Goal: Task Accomplishment & Management: Complete application form

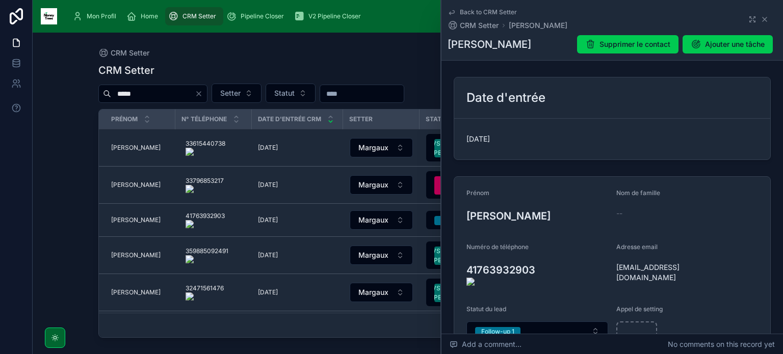
scroll to position [305, 0]
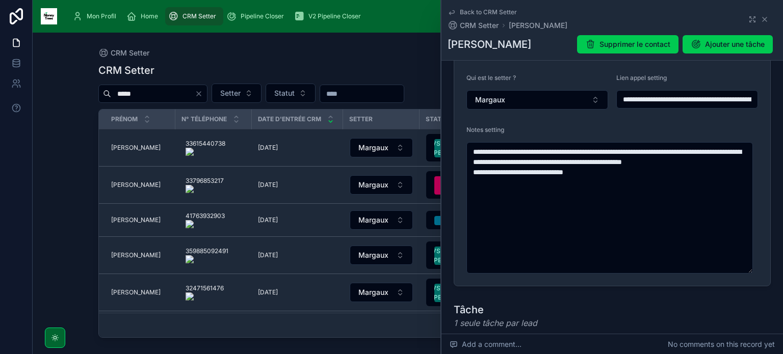
click at [761, 16] on icon at bounding box center [765, 19] width 8 height 8
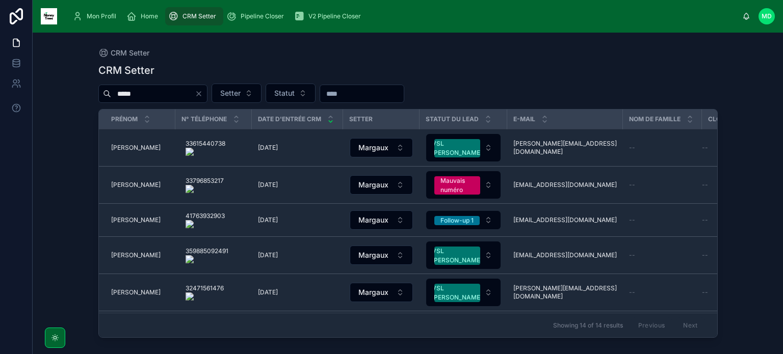
click at [203, 97] on icon "Clear" at bounding box center [199, 94] width 8 height 8
click at [195, 95] on input "text" at bounding box center [153, 94] width 84 height 14
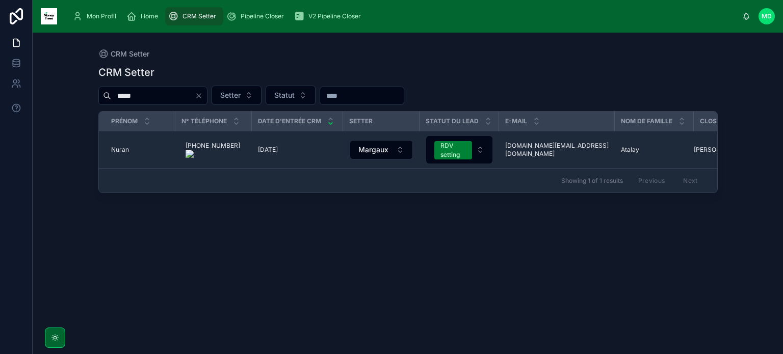
type input "*****"
click at [264, 9] on div "Pipeline Closer" at bounding box center [257, 16] width 62 height 16
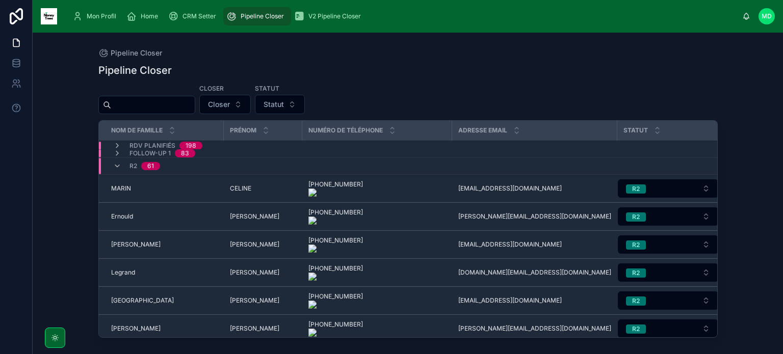
click at [195, 111] on input "text" at bounding box center [153, 105] width 84 height 14
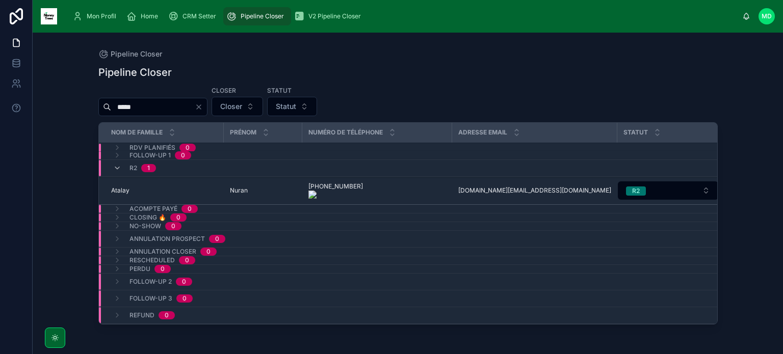
type input "*****"
click at [123, 193] on span "Atalay" at bounding box center [120, 191] width 18 height 8
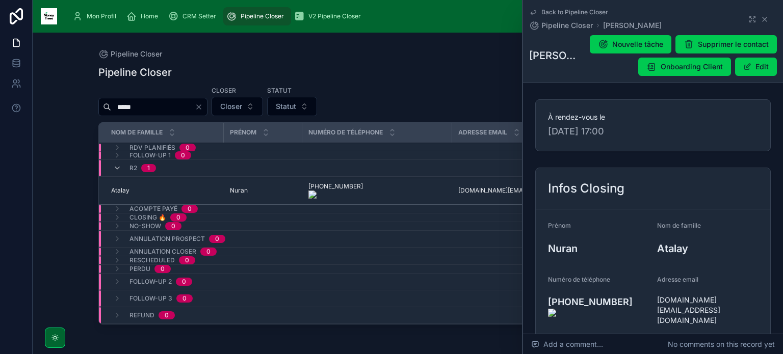
click at [762, 20] on icon at bounding box center [765, 19] width 8 height 8
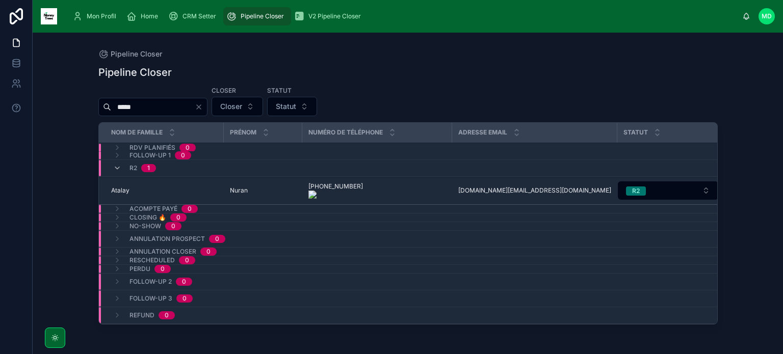
click at [209, 19] on span "CRM Setter" at bounding box center [200, 16] width 34 height 8
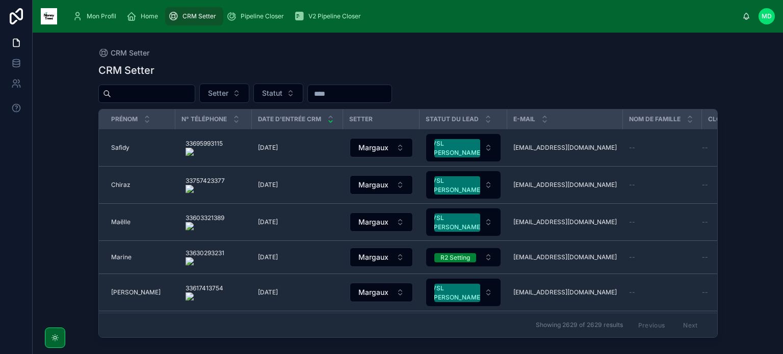
click at [146, 96] on input "text" at bounding box center [153, 94] width 84 height 14
paste input "**********"
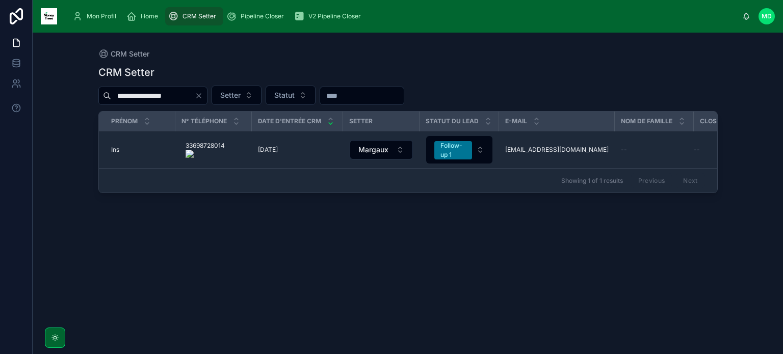
type input "**********"
click at [112, 149] on span "Ins" at bounding box center [115, 150] width 8 height 8
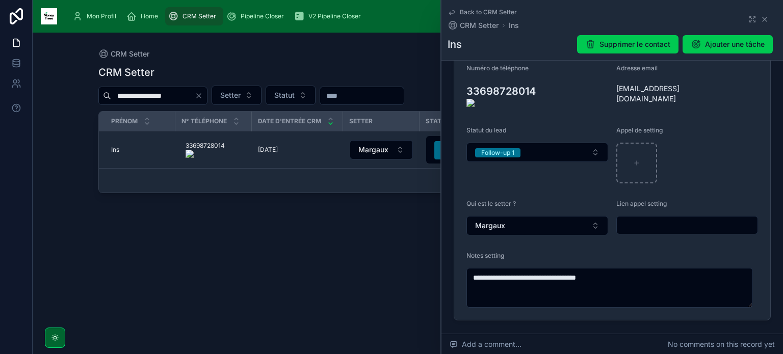
scroll to position [179, 0]
click at [625, 269] on textarea "**********" at bounding box center [610, 288] width 287 height 40
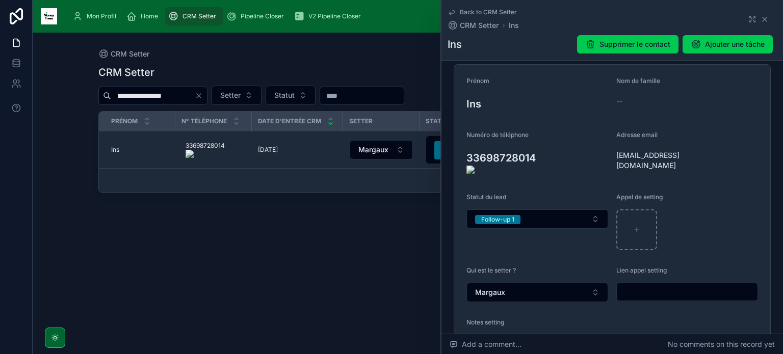
scroll to position [110, 0]
click at [203, 97] on icon "Clear" at bounding box center [199, 96] width 8 height 8
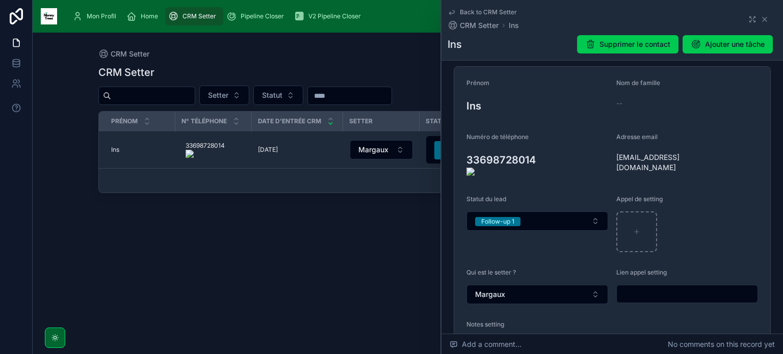
click at [195, 95] on input "text" at bounding box center [153, 96] width 84 height 14
type input "*"
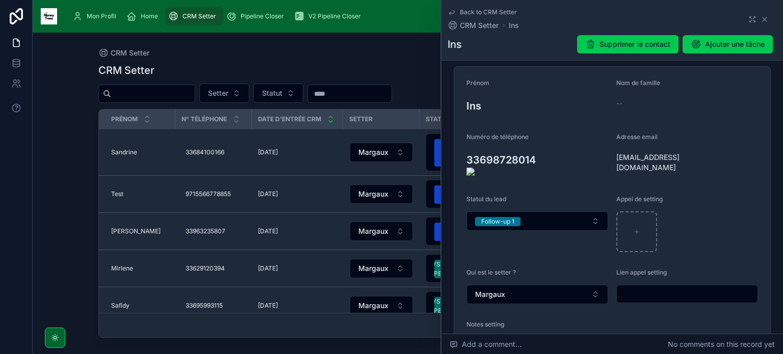
click at [432, 151] on button "IA désactivé (setsmart)" at bounding box center [463, 152] width 74 height 37
click at [433, 154] on button "IA désactivé (setsmart)" at bounding box center [463, 152] width 74 height 37
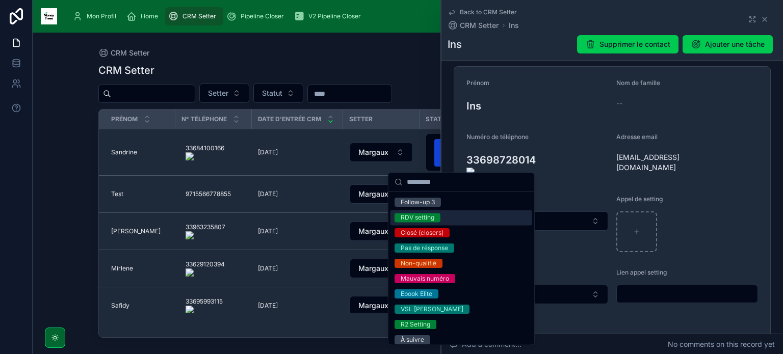
scroll to position [94, 0]
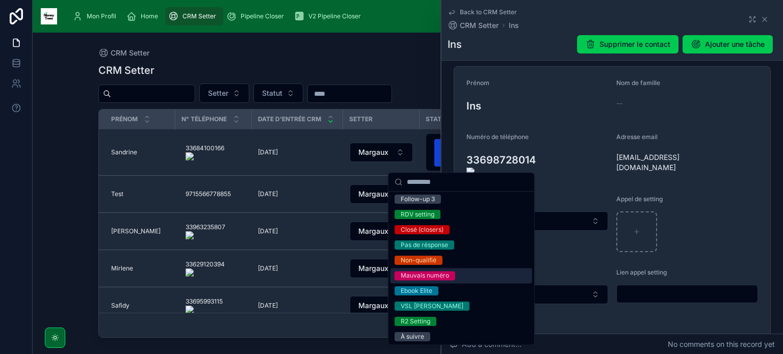
click at [448, 279] on div "Mauvais numéro" at bounding box center [425, 275] width 48 height 9
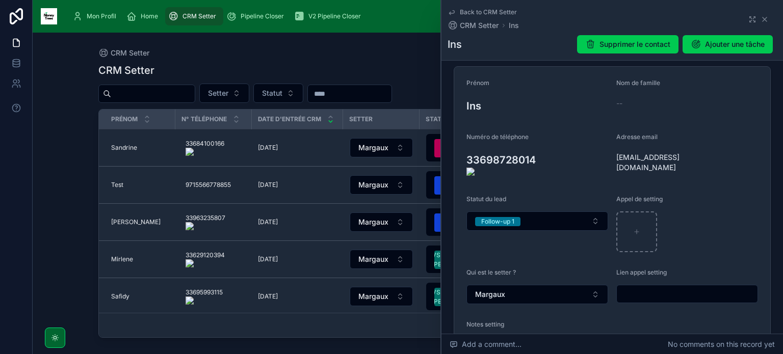
click at [434, 185] on span "IA failed message" at bounding box center [457, 185] width 46 height 18
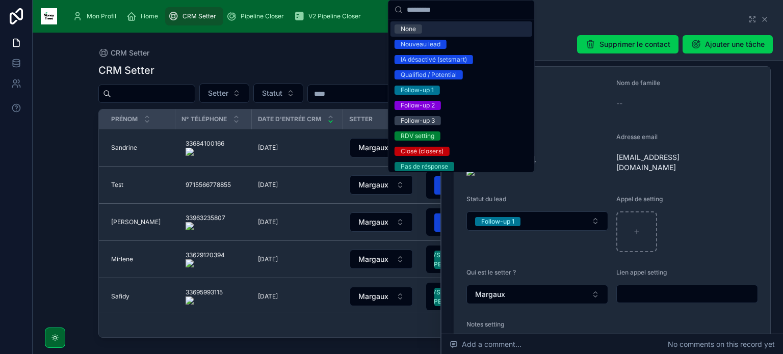
click at [413, 27] on div "None" at bounding box center [408, 28] width 15 height 9
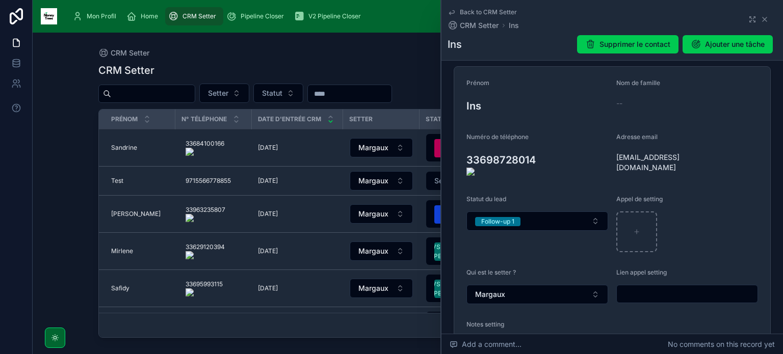
click at [101, 21] on div "Mon Profil" at bounding box center [96, 16] width 48 height 16
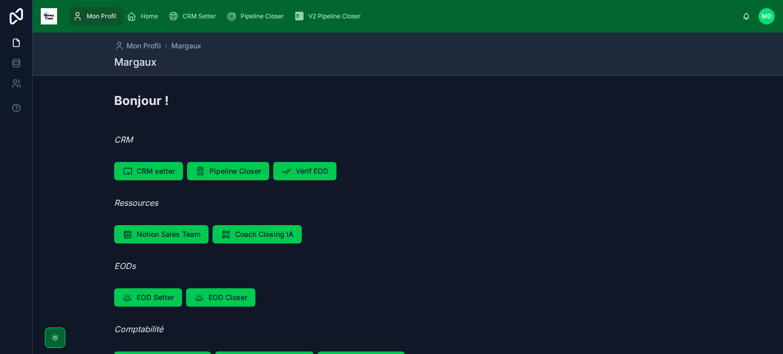
click at [159, 301] on span "EOD Setter" at bounding box center [155, 298] width 37 height 10
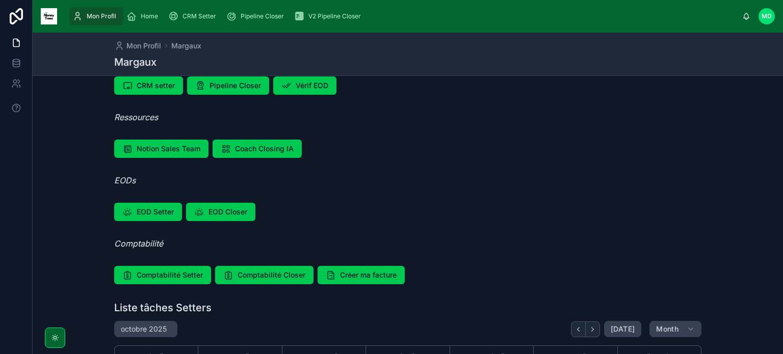
scroll to position [87, 0]
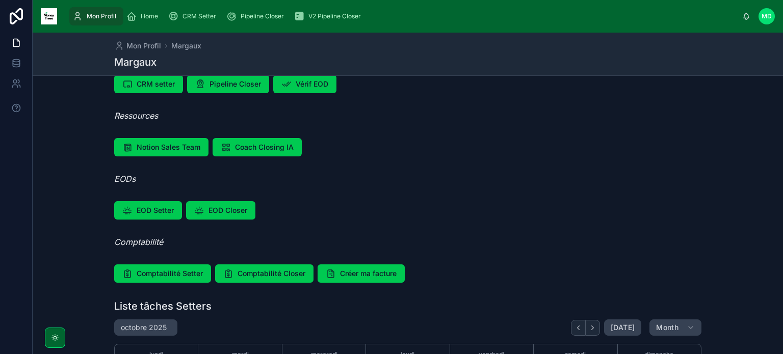
click at [314, 89] on span "Vérif EOD" at bounding box center [312, 84] width 33 height 10
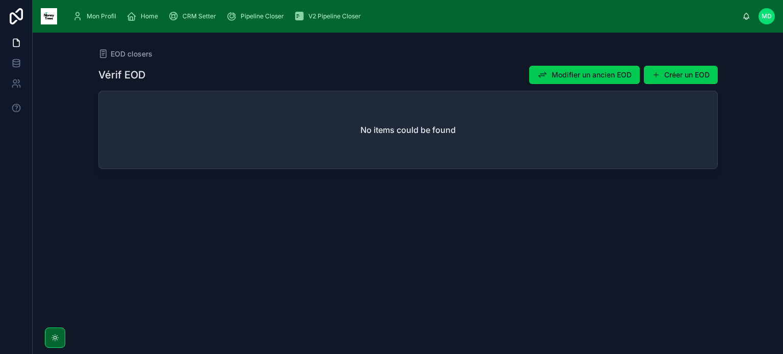
click at [687, 83] on button "Créer un EOD" at bounding box center [681, 75] width 74 height 18
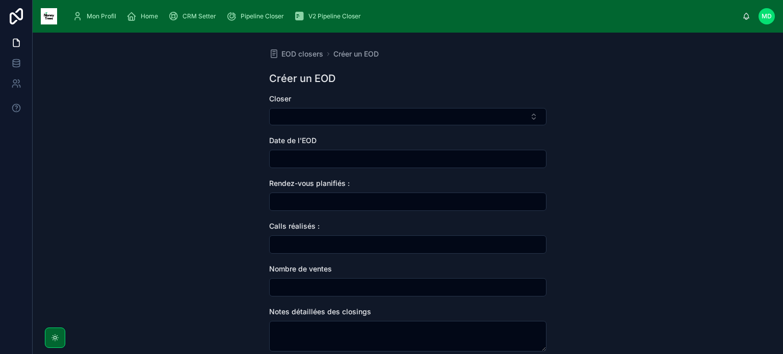
click at [345, 115] on button "Select Button" at bounding box center [407, 116] width 277 height 17
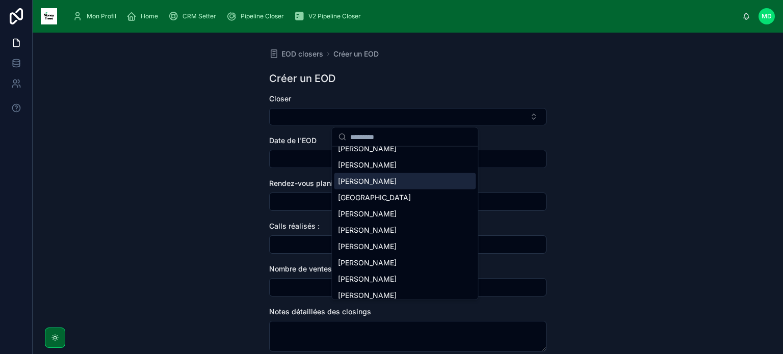
scroll to position [31, 0]
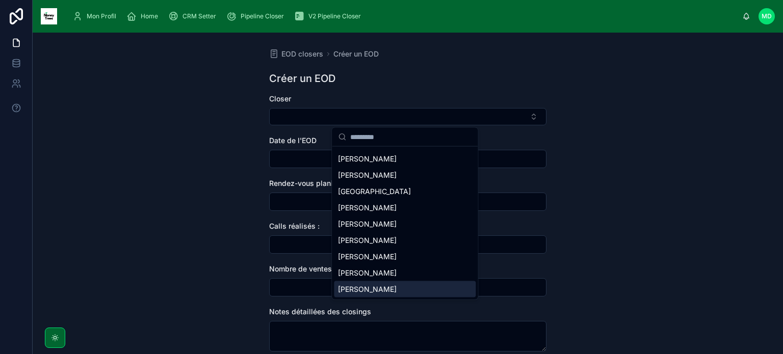
click at [373, 294] on span "Charles Michaud" at bounding box center [367, 289] width 59 height 10
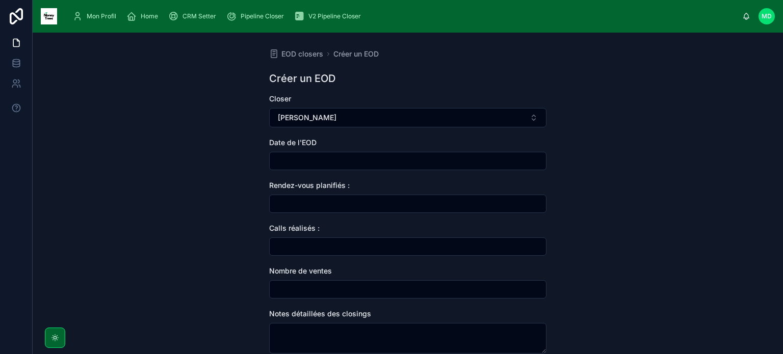
click at [314, 159] on input "text" at bounding box center [408, 161] width 276 height 14
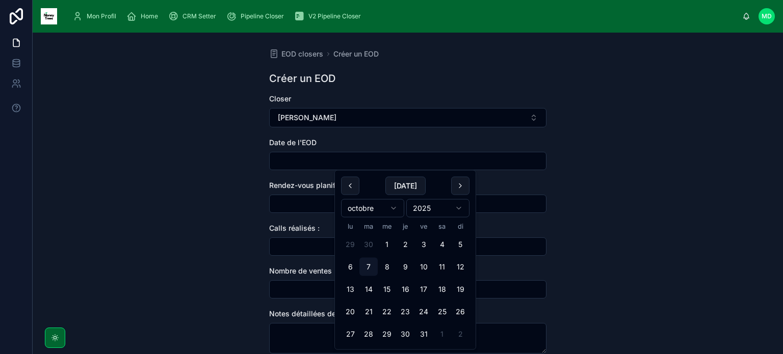
click at [367, 270] on button "7" at bounding box center [368, 267] width 18 height 18
type input "**********"
click at [314, 204] on input "text" at bounding box center [408, 204] width 276 height 14
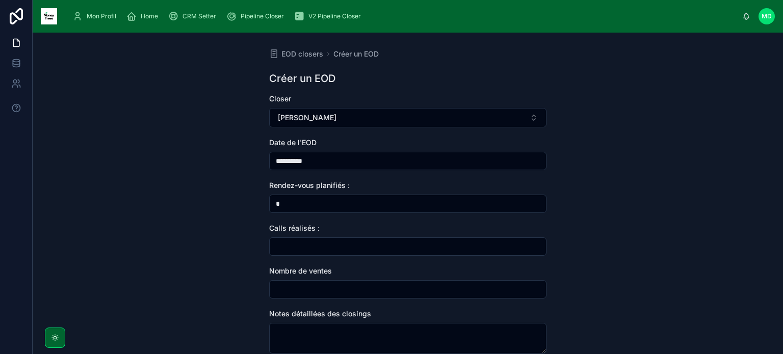
type input "*"
click at [331, 243] on input "text" at bounding box center [408, 247] width 276 height 14
type input "*"
click at [323, 289] on input "text" at bounding box center [408, 289] width 276 height 14
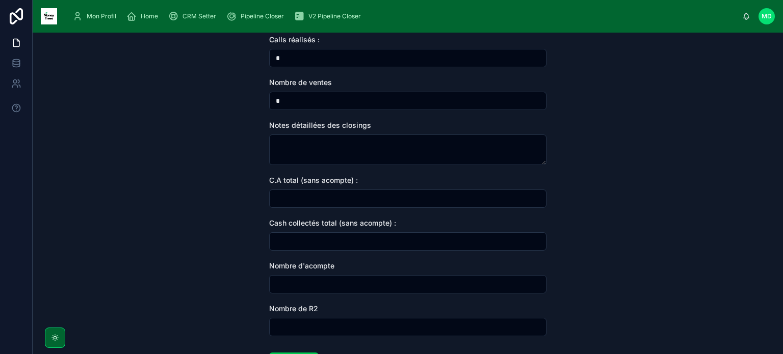
scroll to position [190, 0]
type input "*"
click at [365, 195] on input "text" at bounding box center [408, 198] width 276 height 14
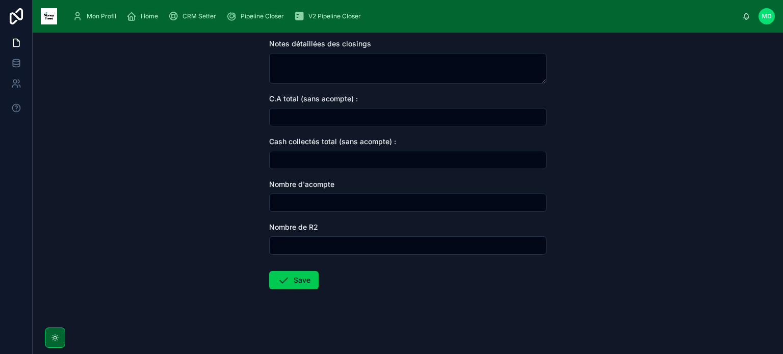
scroll to position [270, 0]
click at [365, 195] on div at bounding box center [407, 203] width 277 height 18
click at [345, 250] on input "text" at bounding box center [408, 246] width 276 height 14
type input "*"
click at [373, 205] on input "text" at bounding box center [408, 203] width 276 height 14
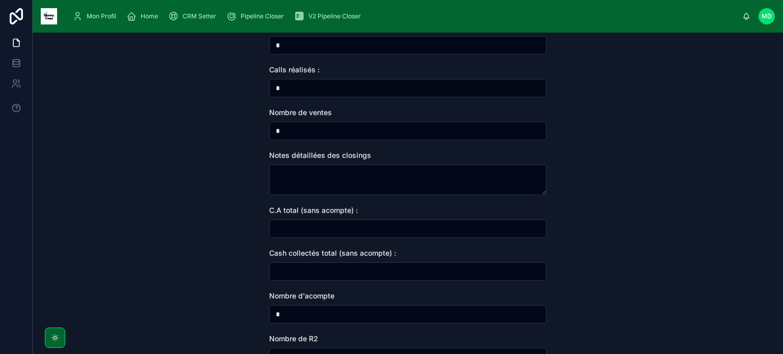
scroll to position [158, 0]
type input "*"
click at [386, 182] on textarea at bounding box center [407, 180] width 277 height 31
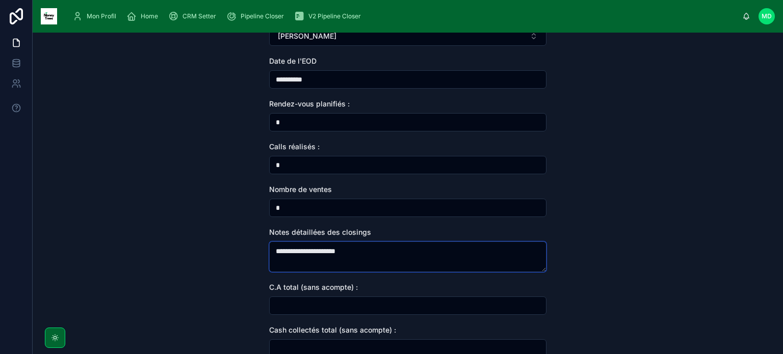
scroll to position [83, 0]
type textarea "**********"
click at [655, 146] on div "**********" at bounding box center [408, 194] width 750 height 322
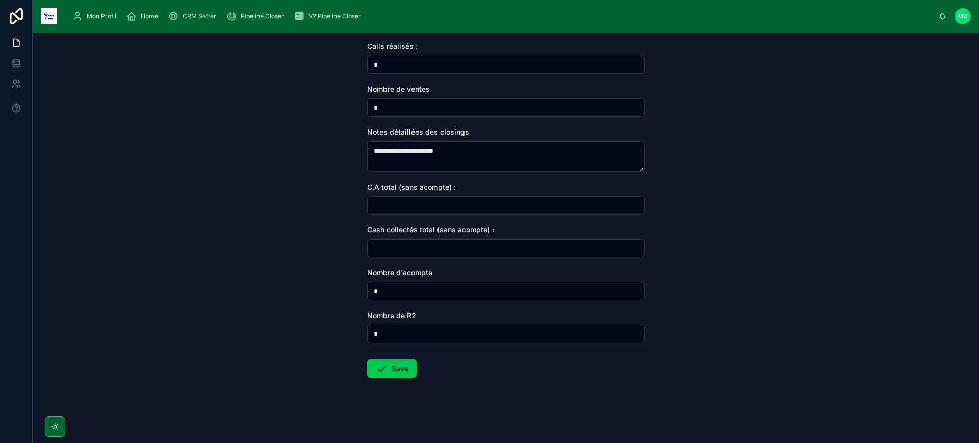
scroll to position [182, 0]
drag, startPoint x: 770, startPoint y: 0, endPoint x: 660, endPoint y: 146, distance: 183.1
click at [660, 146] on div "**********" at bounding box center [506, 238] width 946 height 410
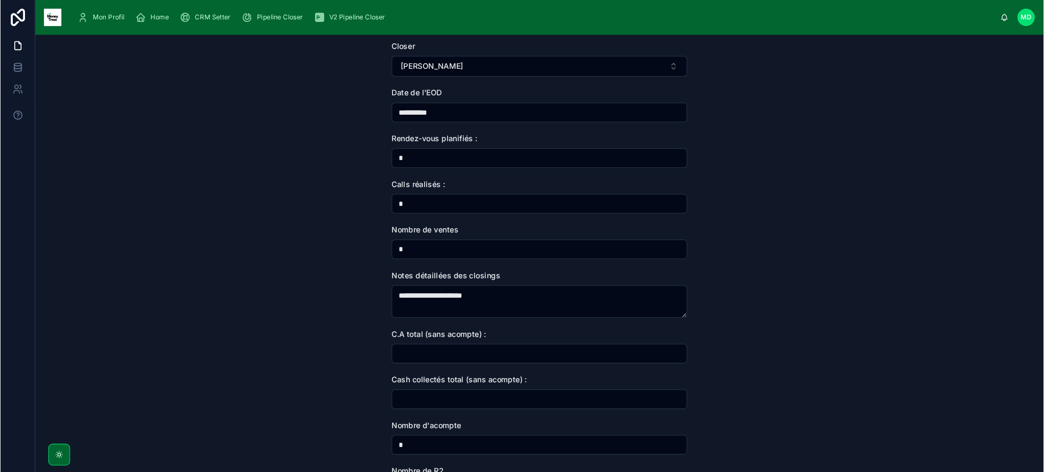
scroll to position [55, 0]
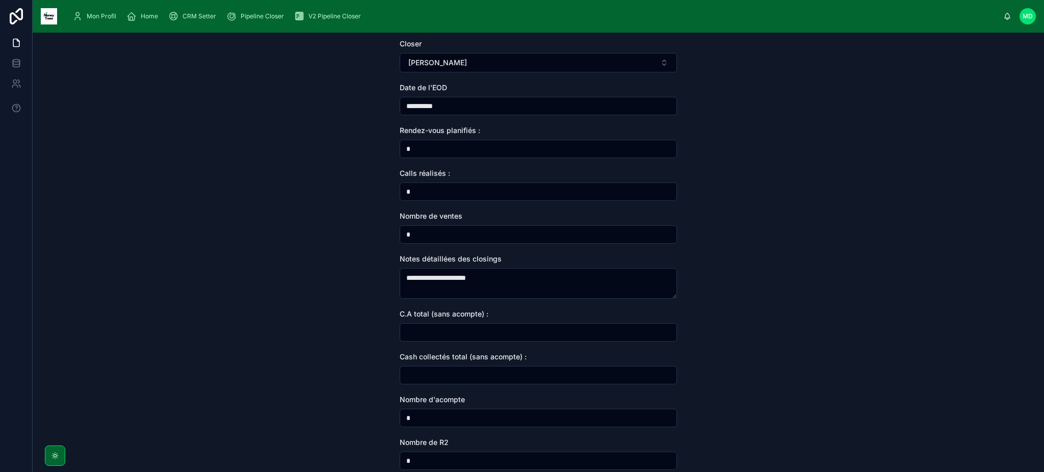
drag, startPoint x: 839, startPoint y: 1, endPoint x: 733, endPoint y: 157, distance: 188.6
click at [733, 157] on div "**********" at bounding box center [539, 252] width 1012 height 439
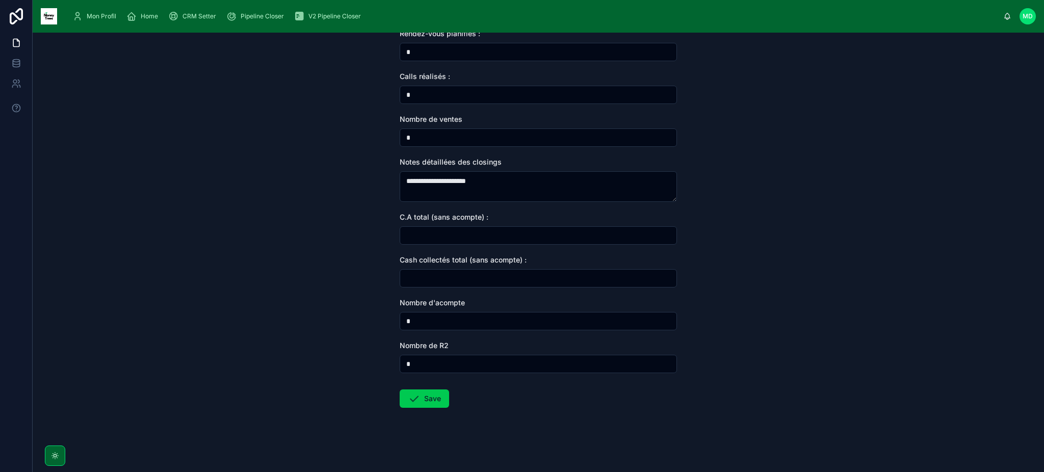
scroll to position [152, 0]
click at [187, 16] on span "CRM Setter" at bounding box center [200, 16] width 34 height 8
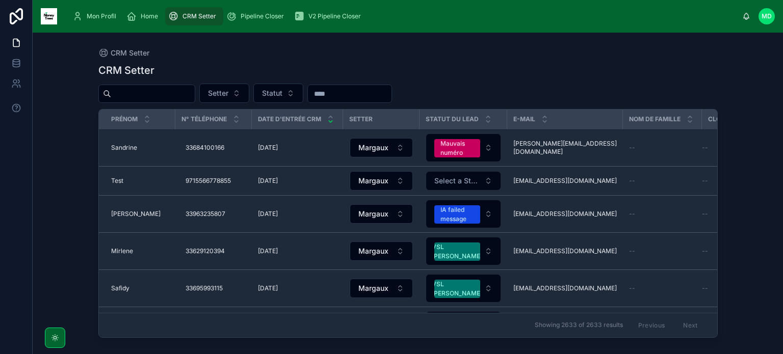
click at [372, 92] on input "text" at bounding box center [350, 94] width 84 height 14
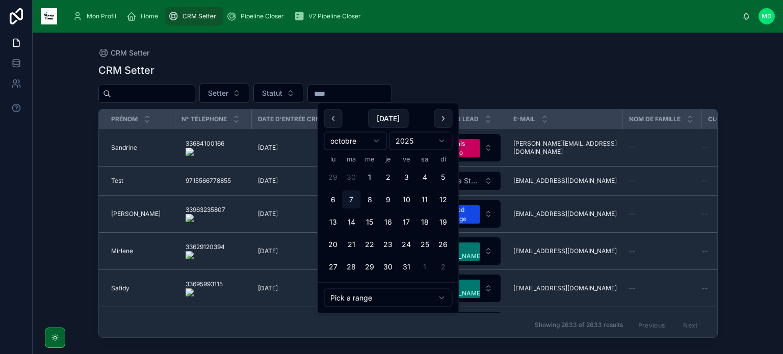
click at [336, 201] on button "6" at bounding box center [333, 200] width 18 height 18
type input "**********"
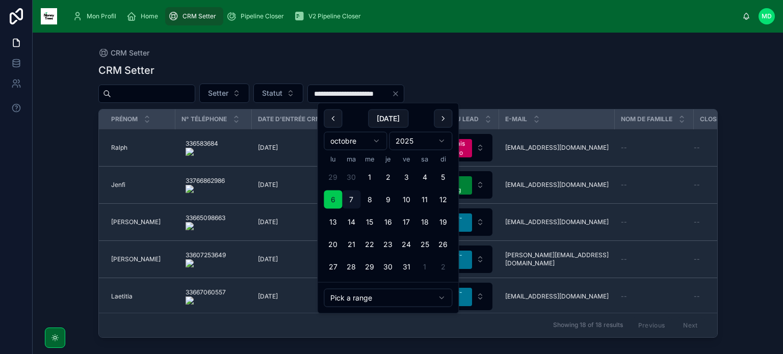
click at [509, 90] on div "**********" at bounding box center [407, 93] width 619 height 19
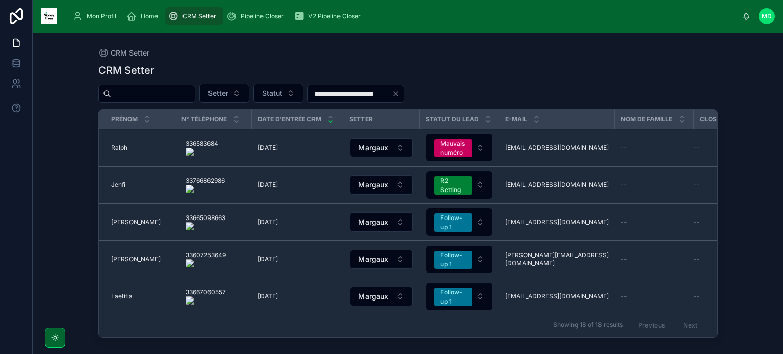
click at [400, 91] on icon "Clear" at bounding box center [396, 94] width 8 height 8
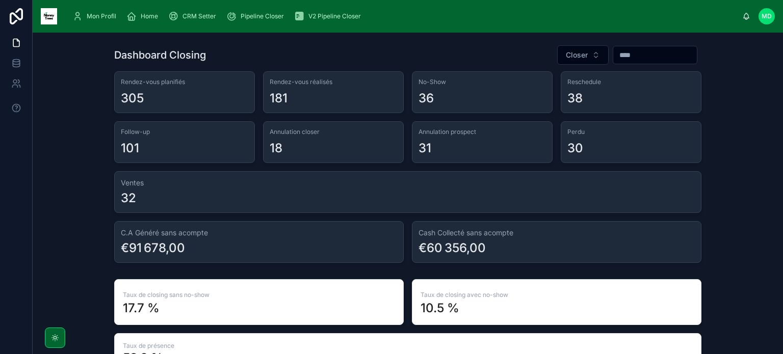
click at [613, 60] on input "text" at bounding box center [655, 55] width 84 height 14
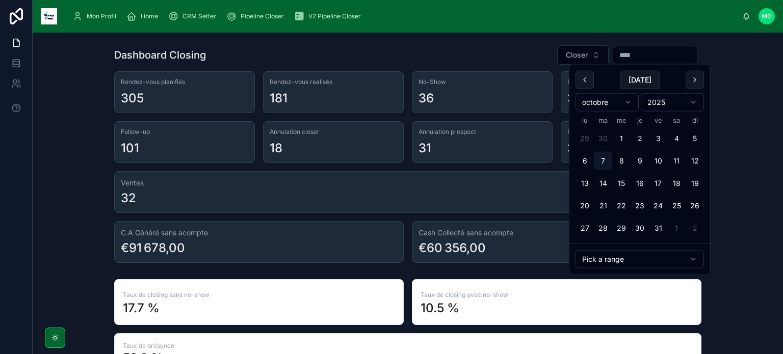
click at [625, 135] on button "1" at bounding box center [621, 139] width 18 height 18
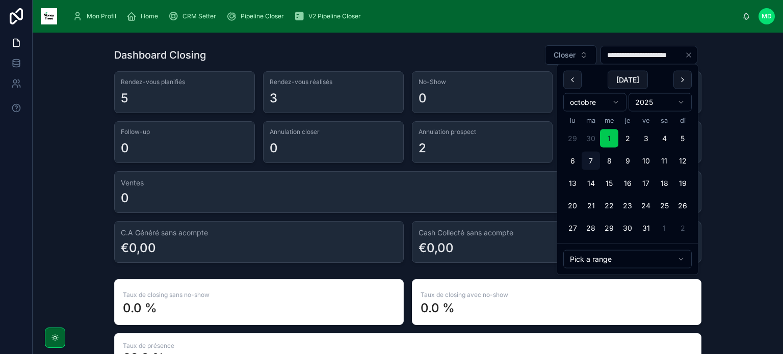
click at [589, 160] on button "7" at bounding box center [591, 161] width 18 height 18
type input "**********"
click at [757, 101] on div "**********" at bounding box center [408, 237] width 734 height 393
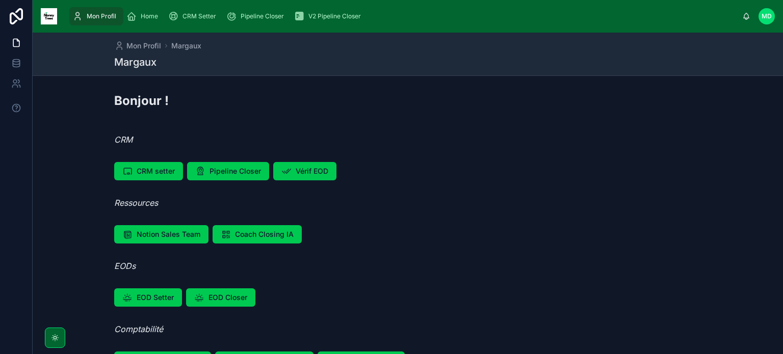
click at [228, 299] on span "EOD Closer" at bounding box center [228, 298] width 39 height 10
